Goal: Check status: Check status

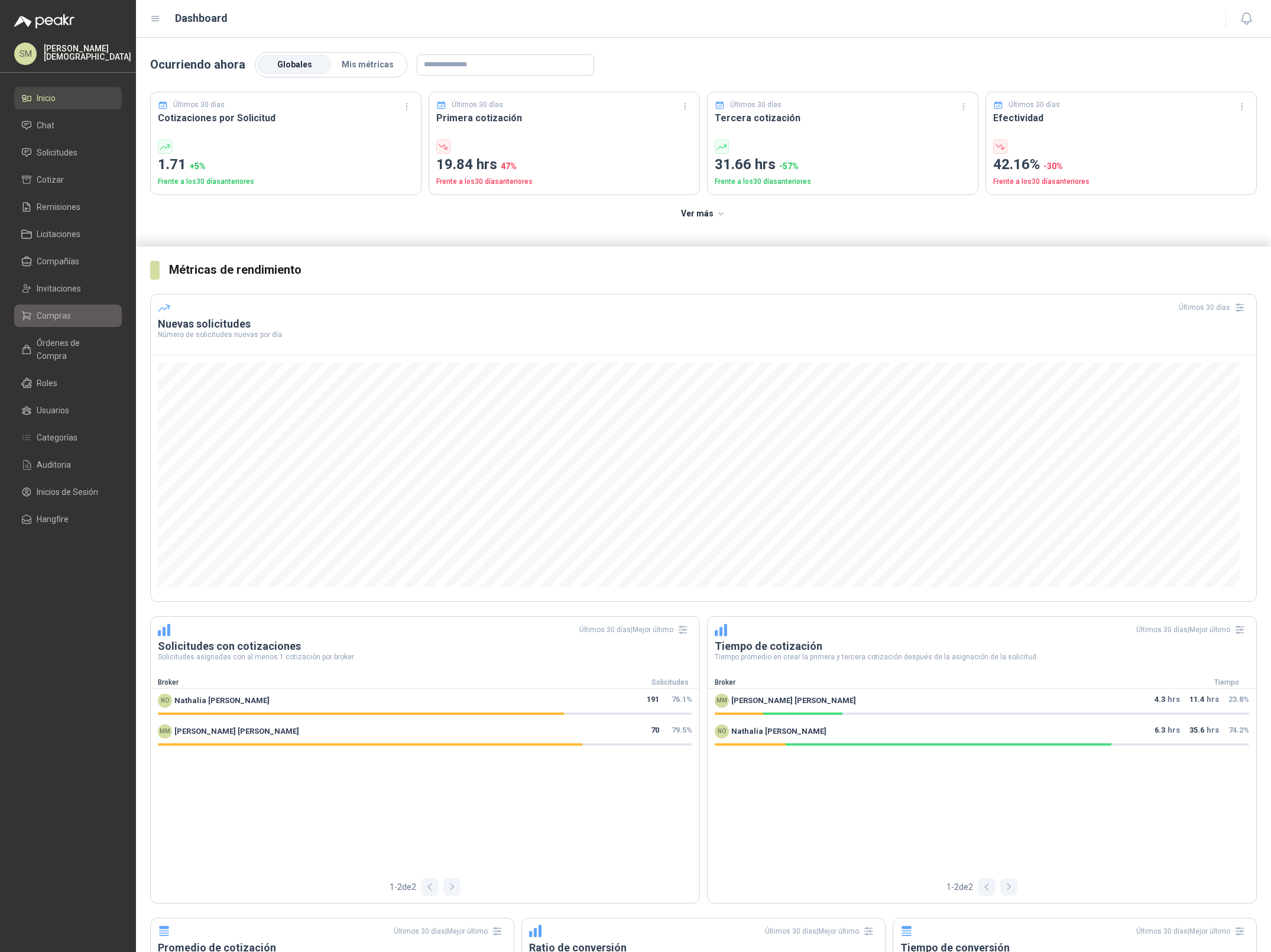
click at [46, 318] on span "Compras" at bounding box center [54, 316] width 34 height 13
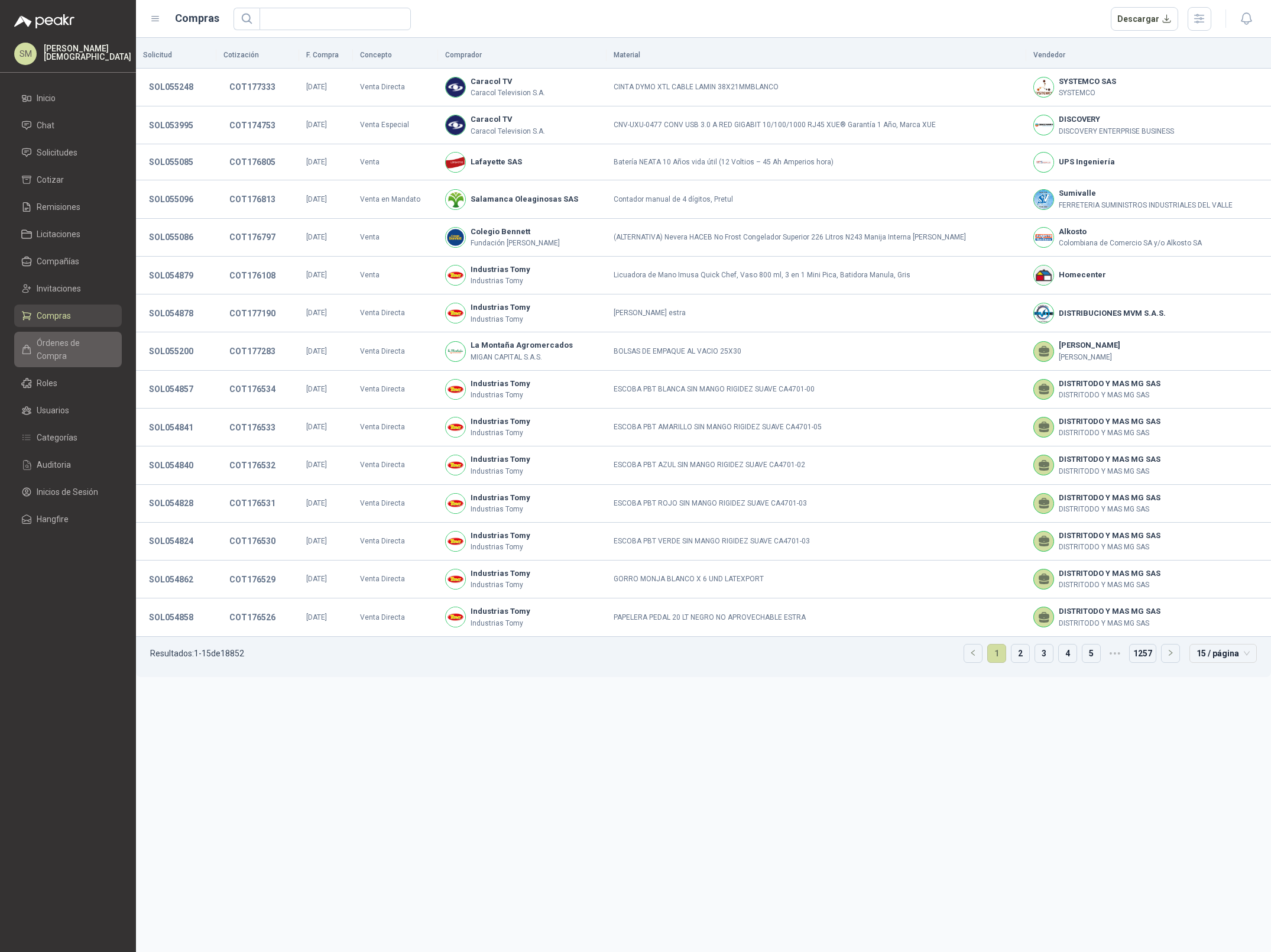
click at [56, 341] on span "Órdenes de Compra" at bounding box center [73, 349] width 74 height 26
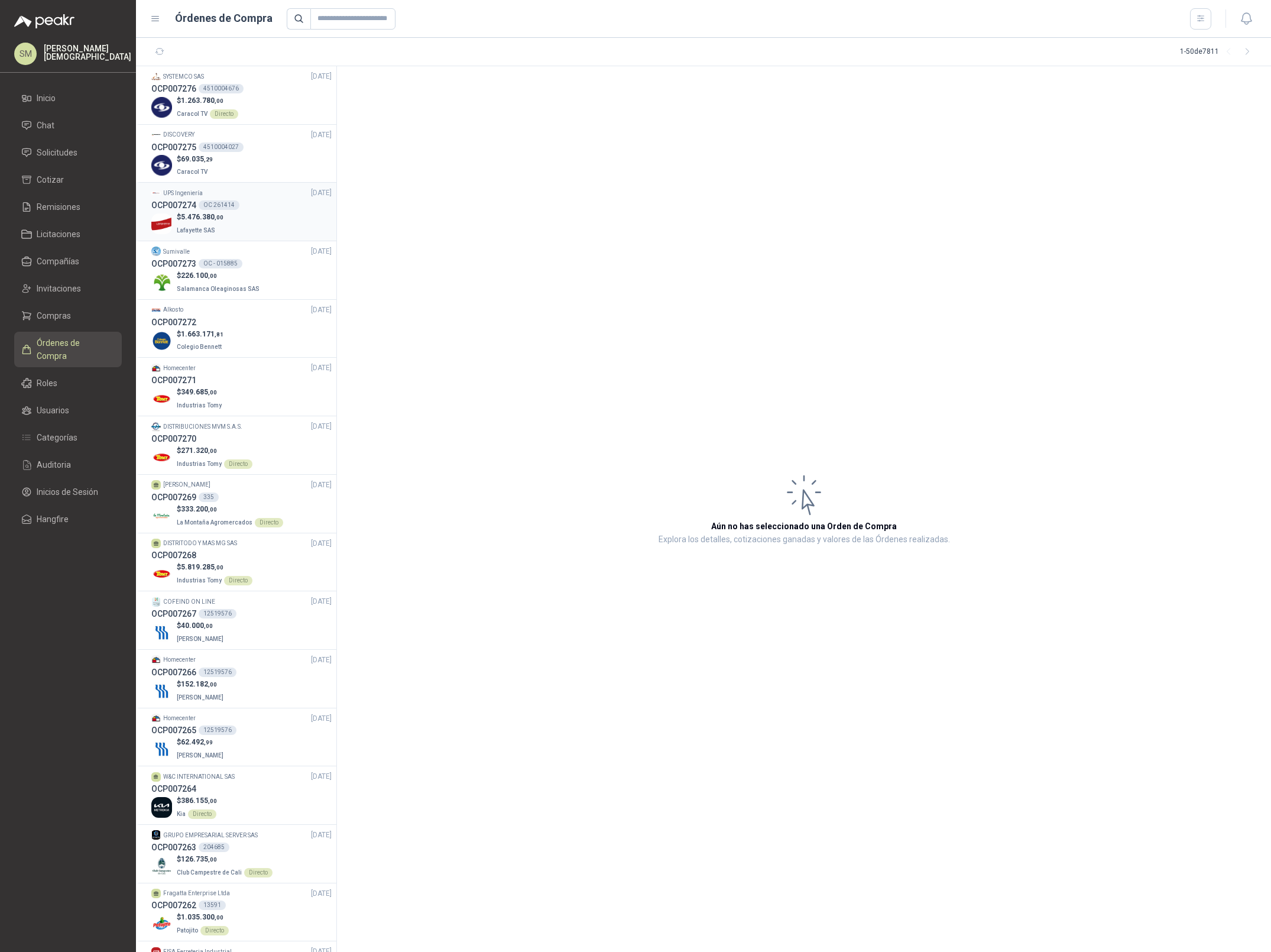
click at [213, 223] on p "Lafayette SAS" at bounding box center [200, 229] width 47 height 13
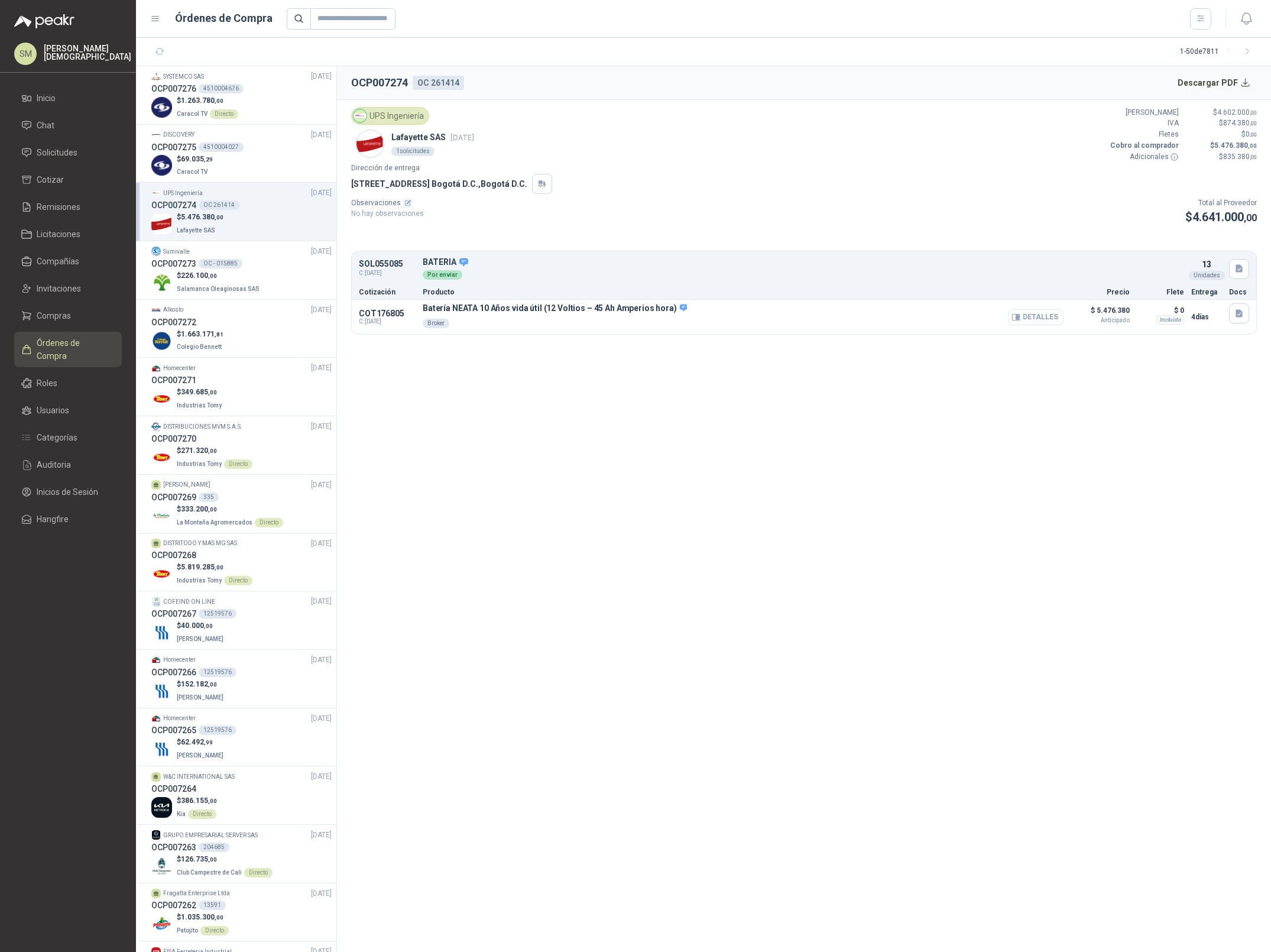
click at [1014, 320] on icon "button" at bounding box center [1016, 317] width 9 height 9
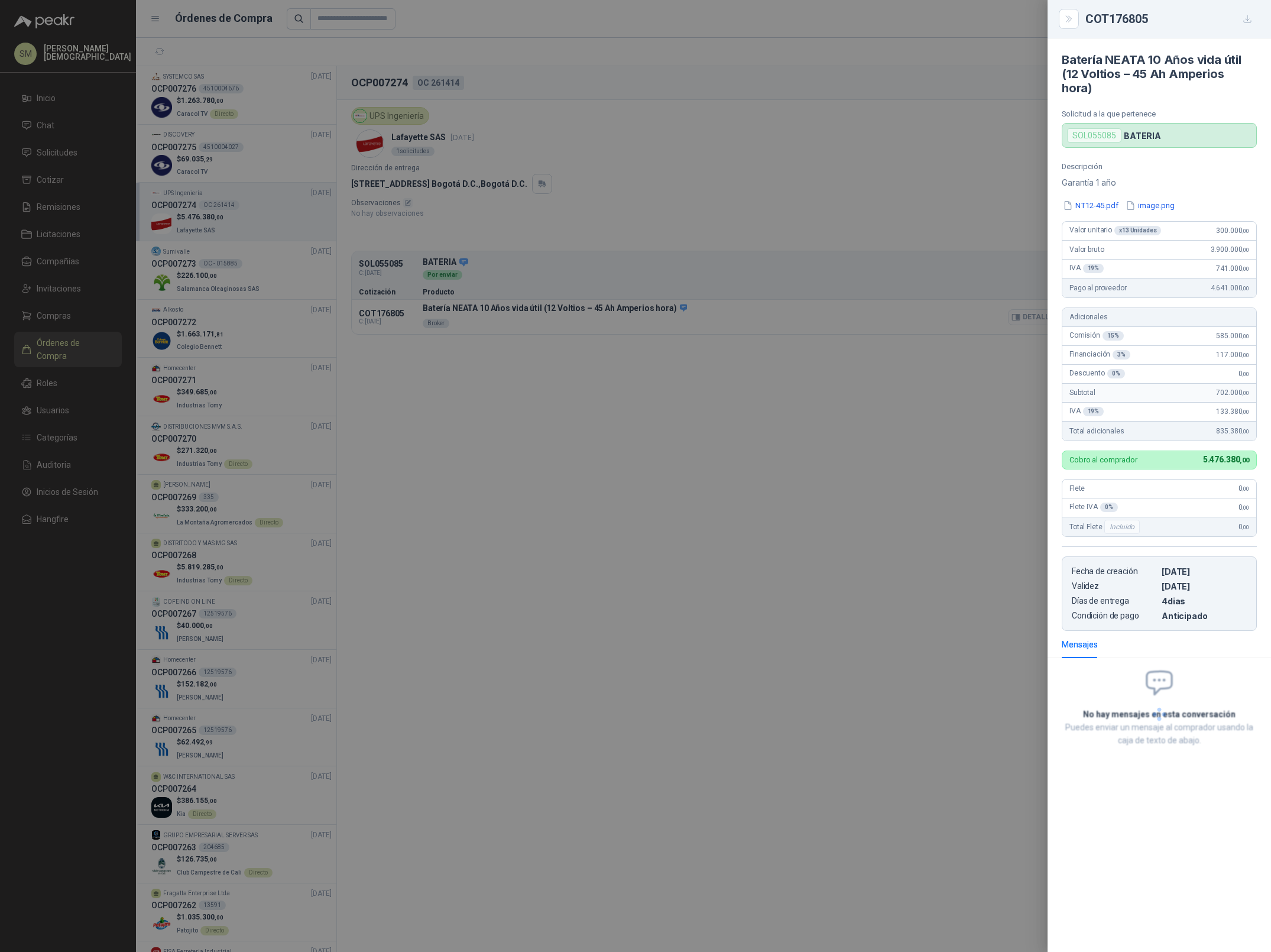
scroll to position [78, 0]
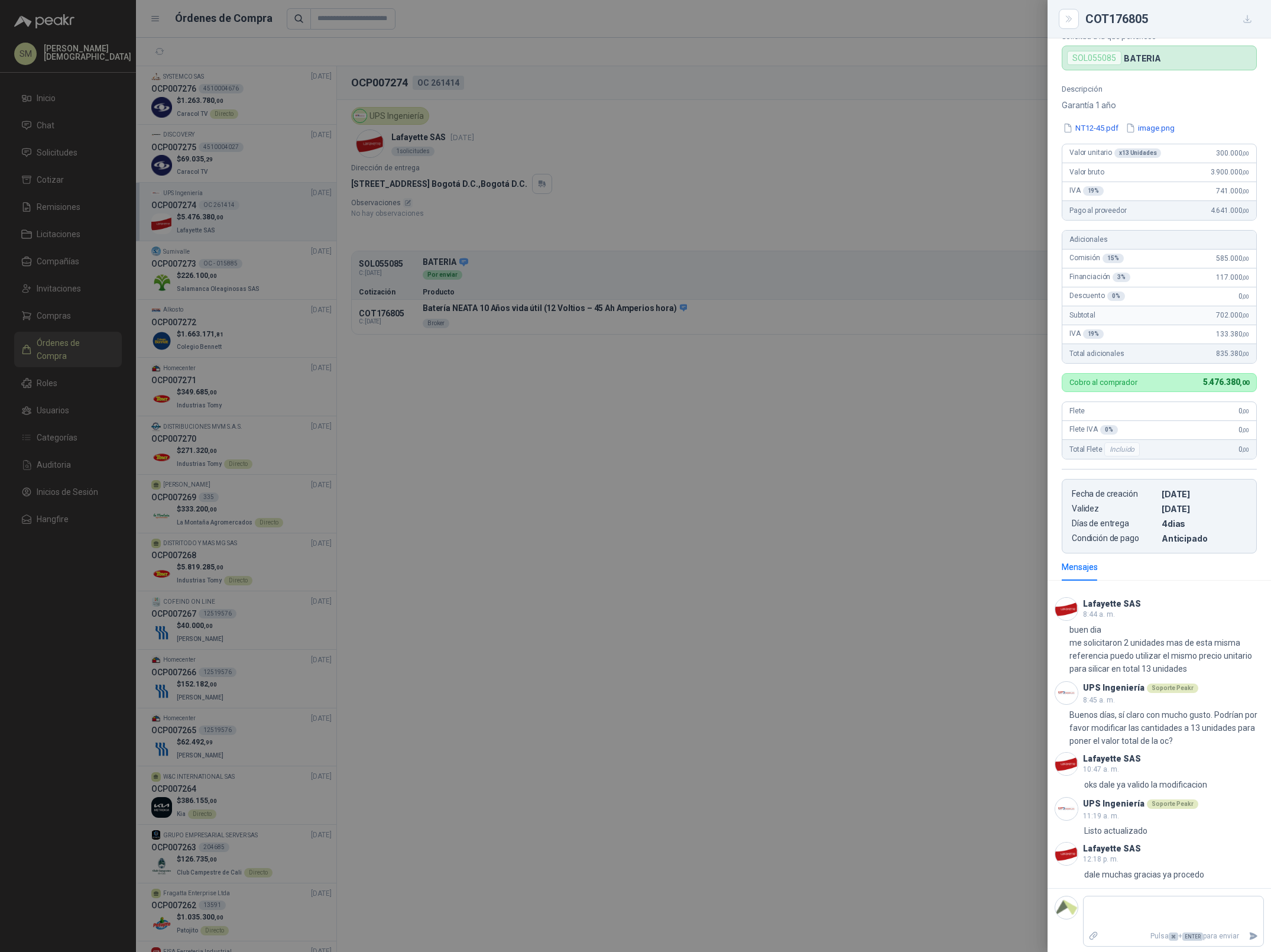
click at [658, 372] on div at bounding box center [636, 476] width 1271 height 952
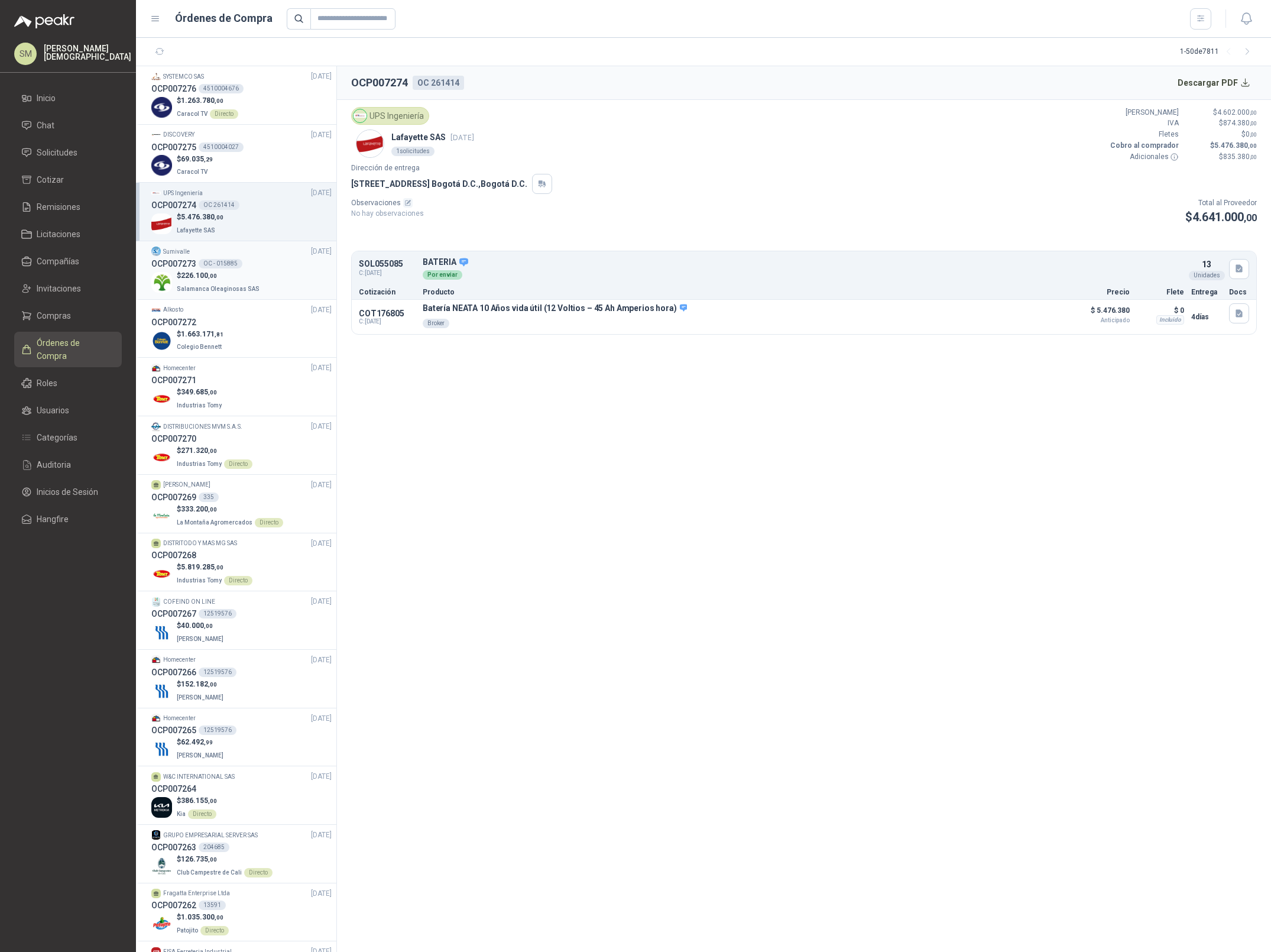
click at [214, 266] on div "OC - 015885" at bounding box center [221, 263] width 44 height 10
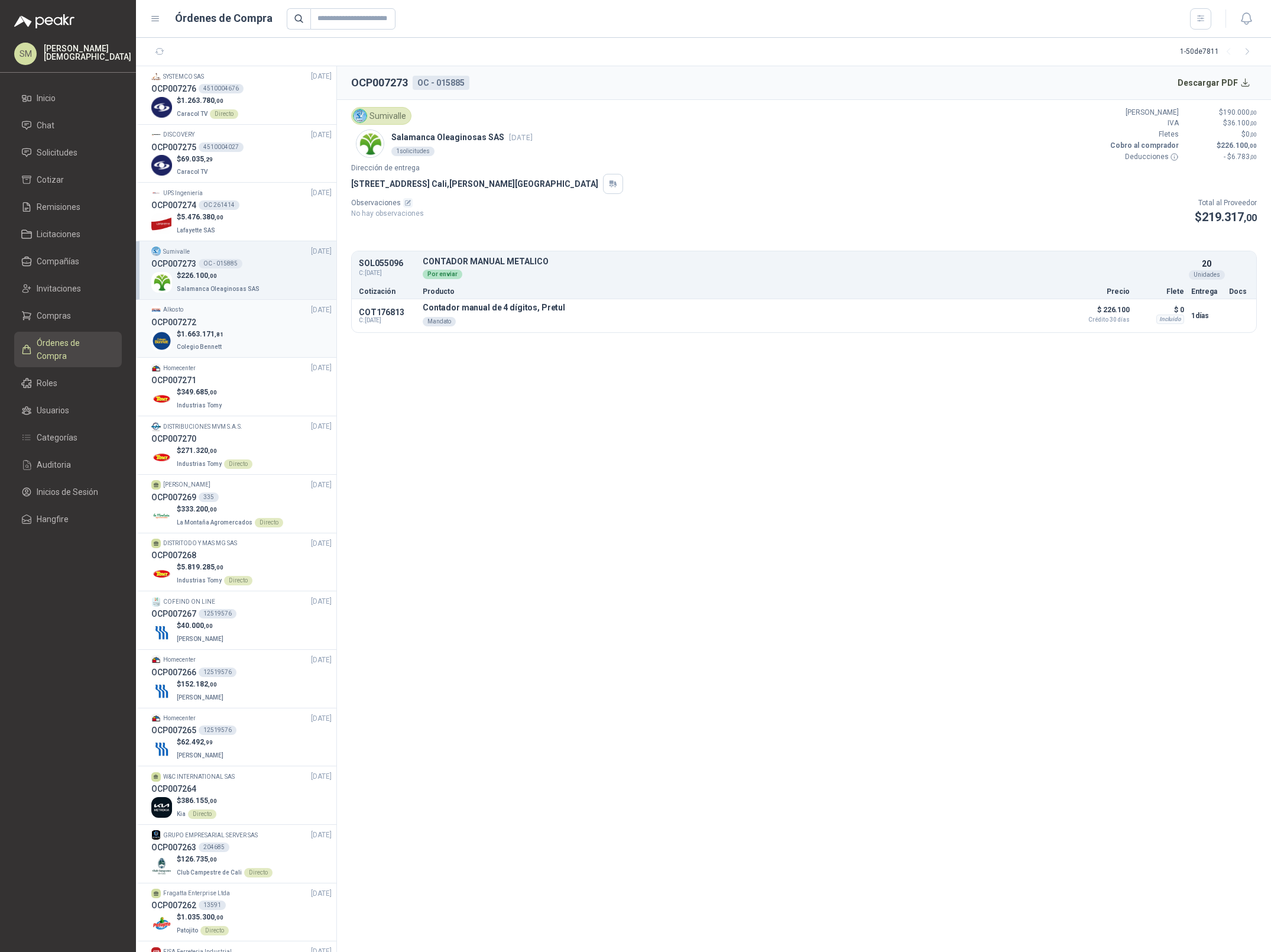
click at [218, 328] on p "$ 1.663.171 ,81" at bounding box center [200, 333] width 48 height 11
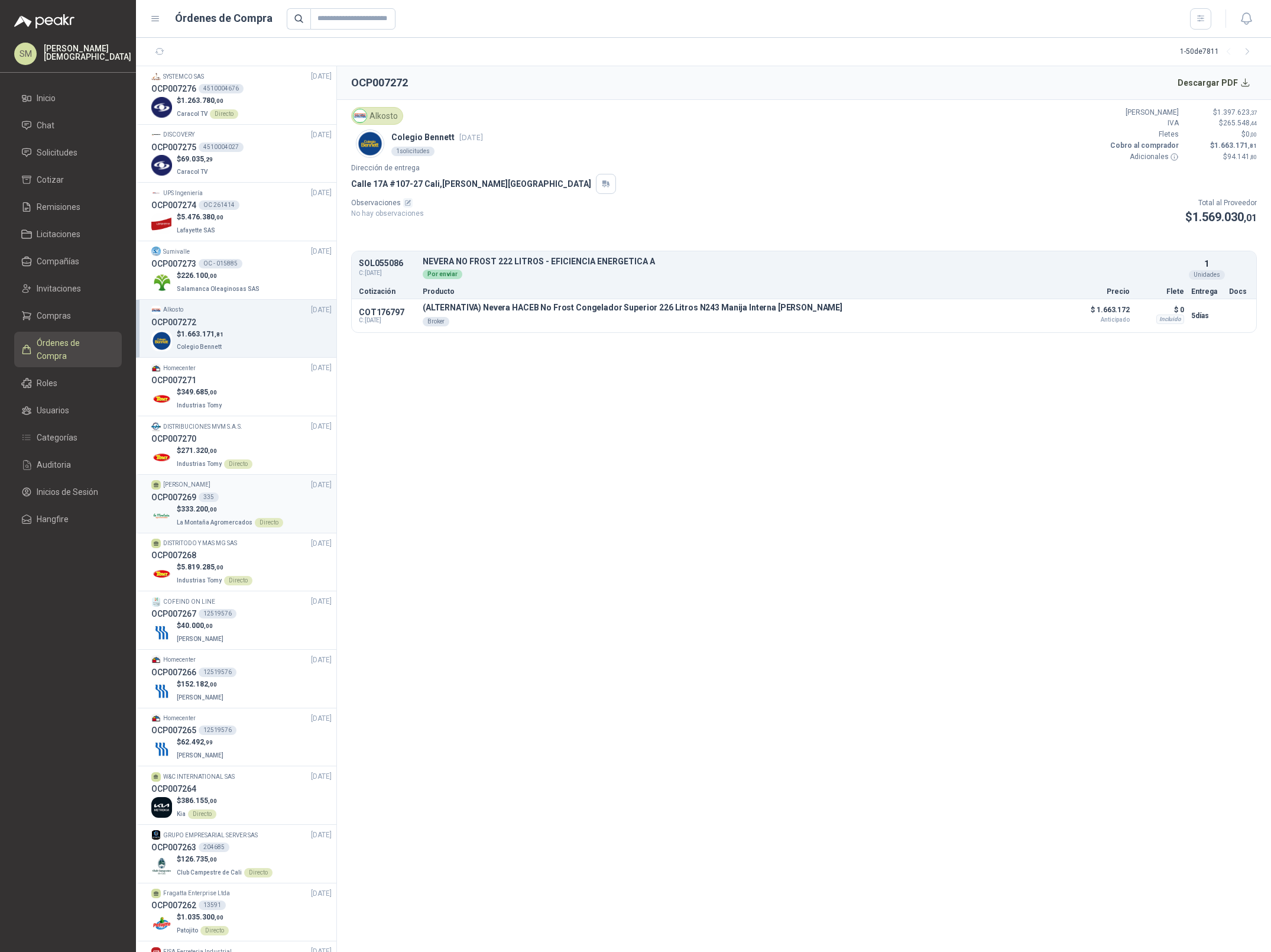
click at [230, 496] on div "OCP007269 335" at bounding box center [241, 497] width 180 height 13
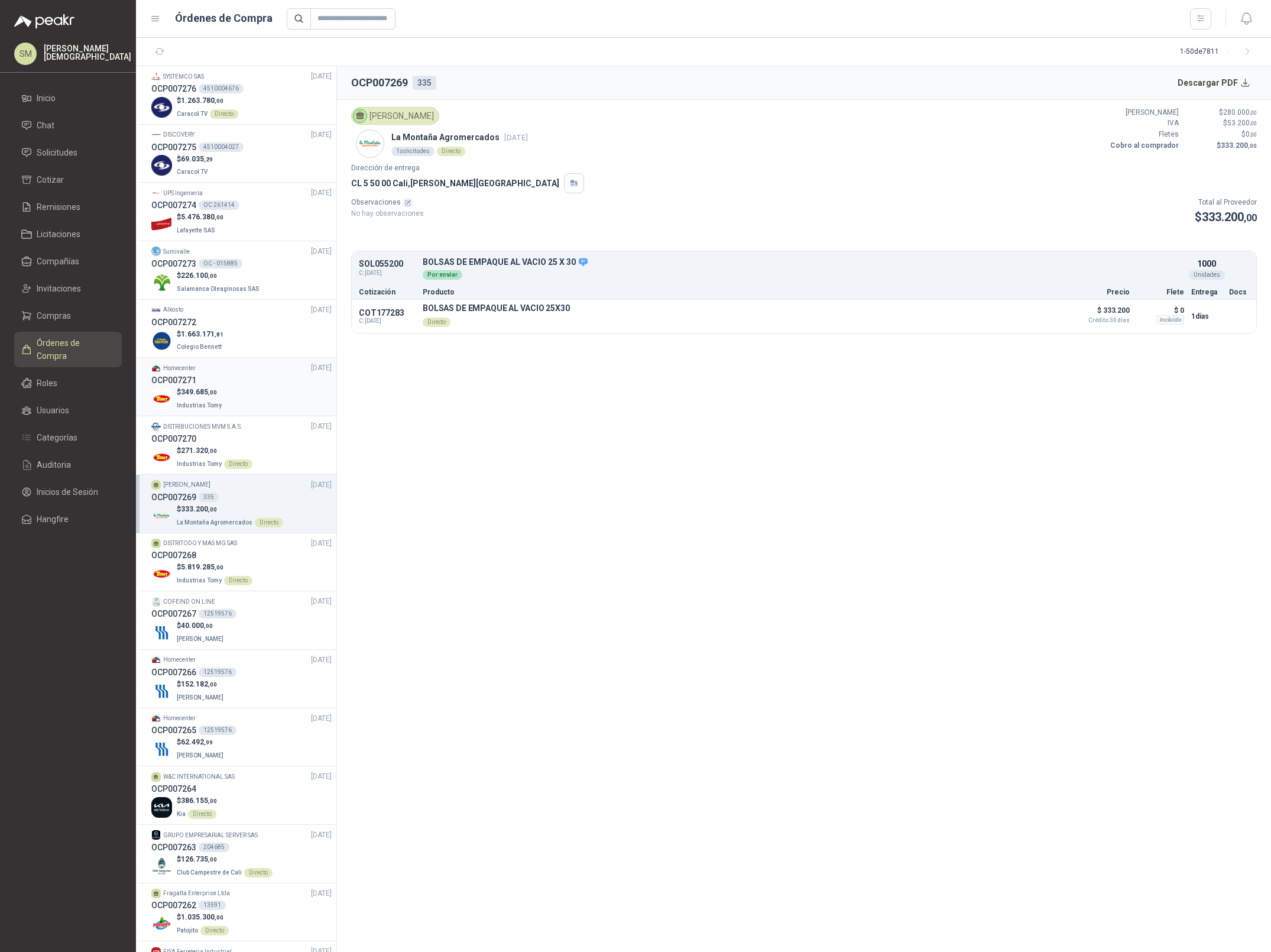
click at [236, 382] on div "OCP007271" at bounding box center [241, 380] width 180 height 13
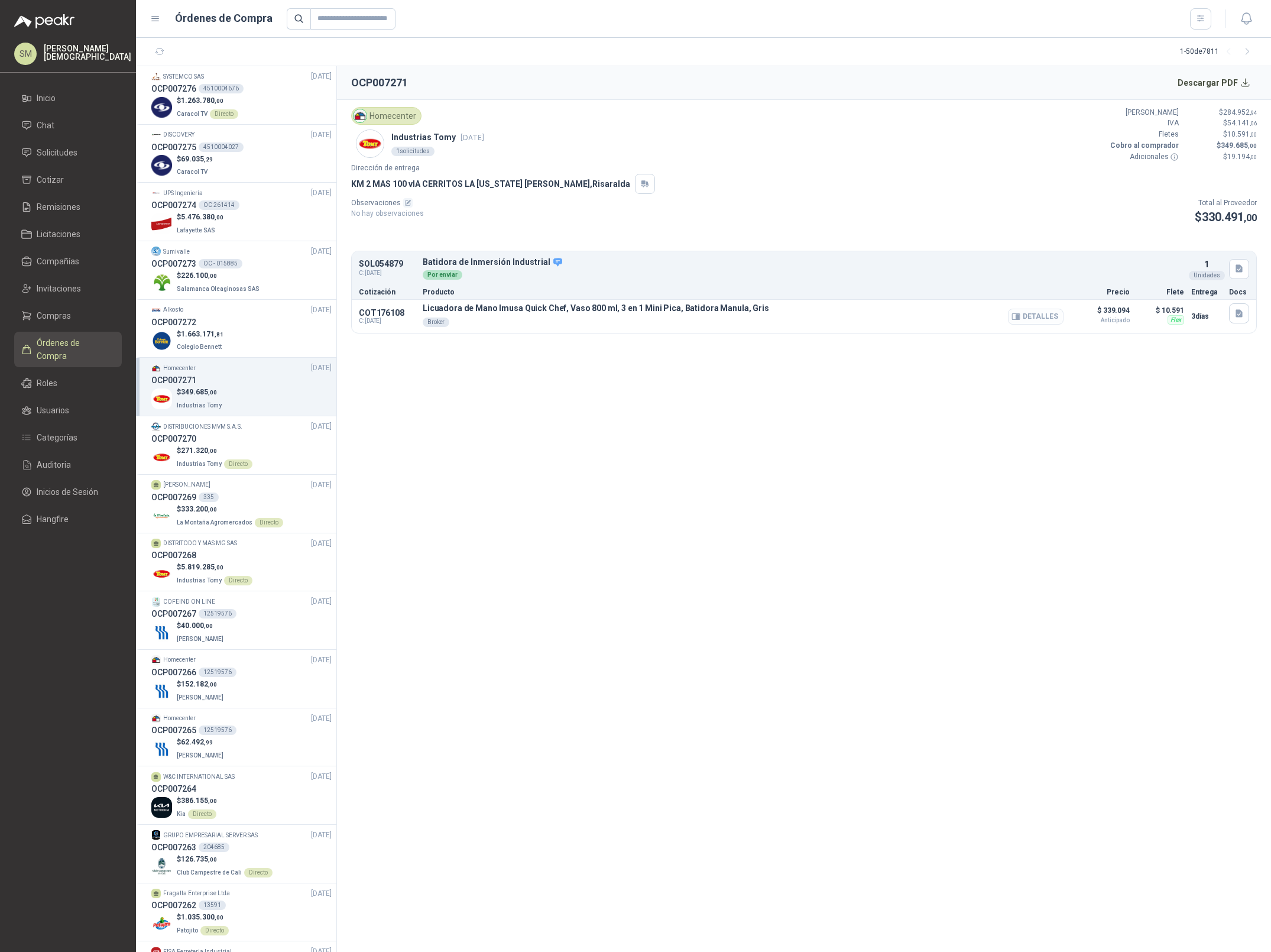
click at [1040, 318] on button "Detalles" at bounding box center [1036, 317] width 56 height 16
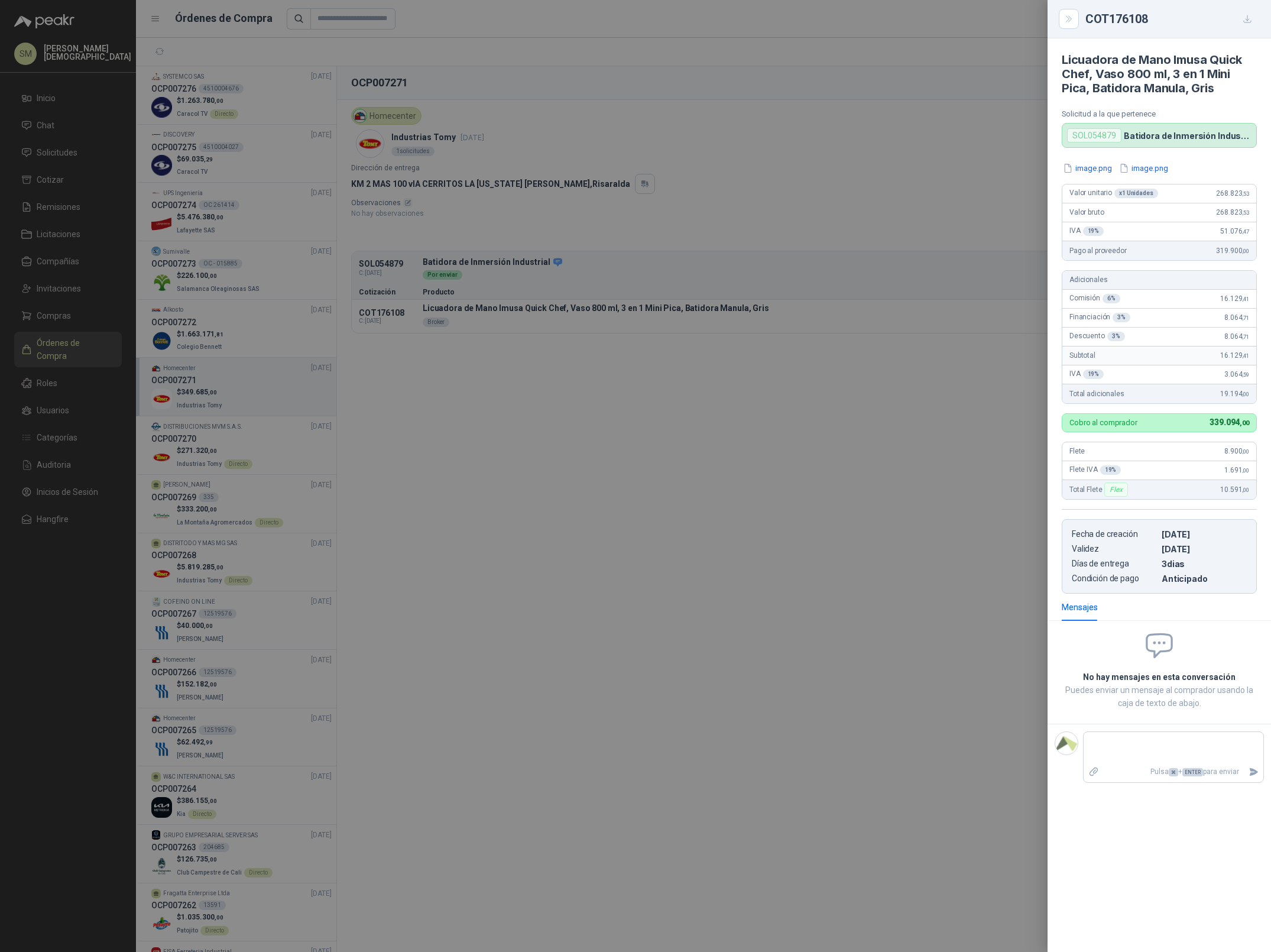
click at [646, 439] on div at bounding box center [636, 476] width 1271 height 952
